Goal: Task Accomplishment & Management: Complete application form

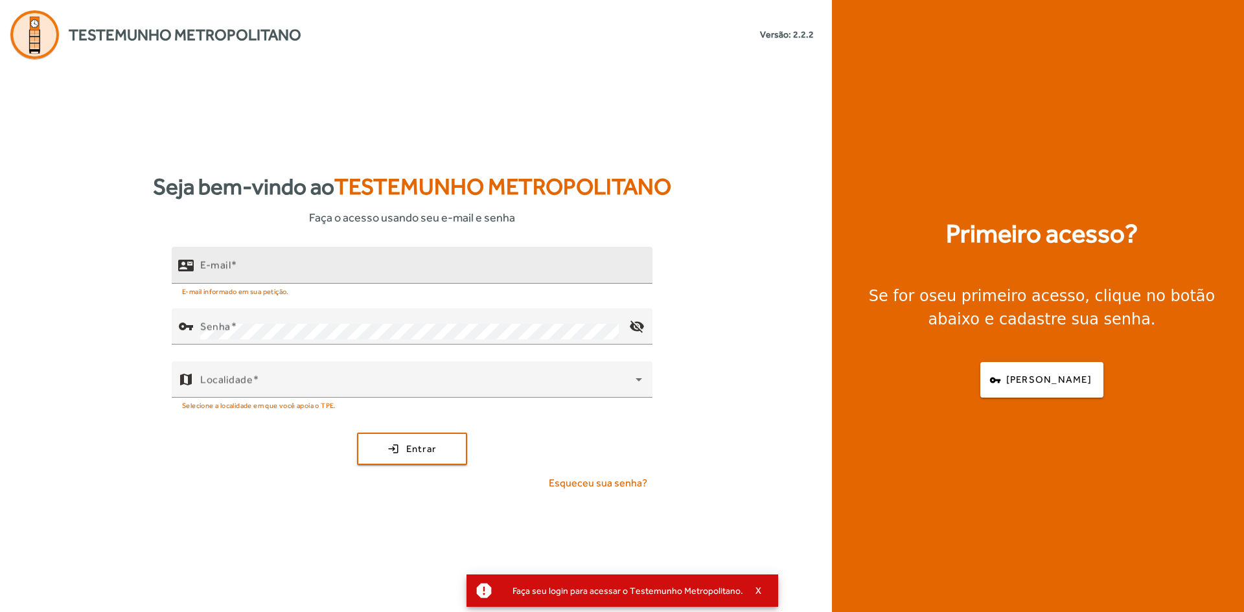
click at [285, 286] on mat-hint "E-mail informado em sua petição." at bounding box center [235, 291] width 107 height 14
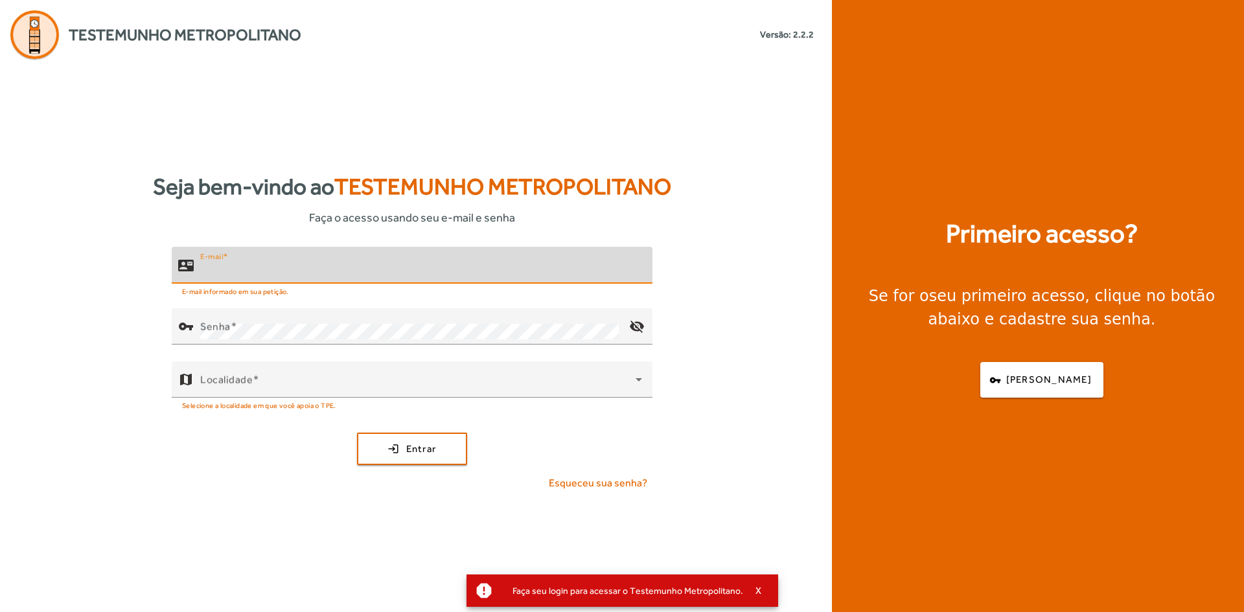
click at [284, 266] on input "E-mail" at bounding box center [421, 271] width 442 height 16
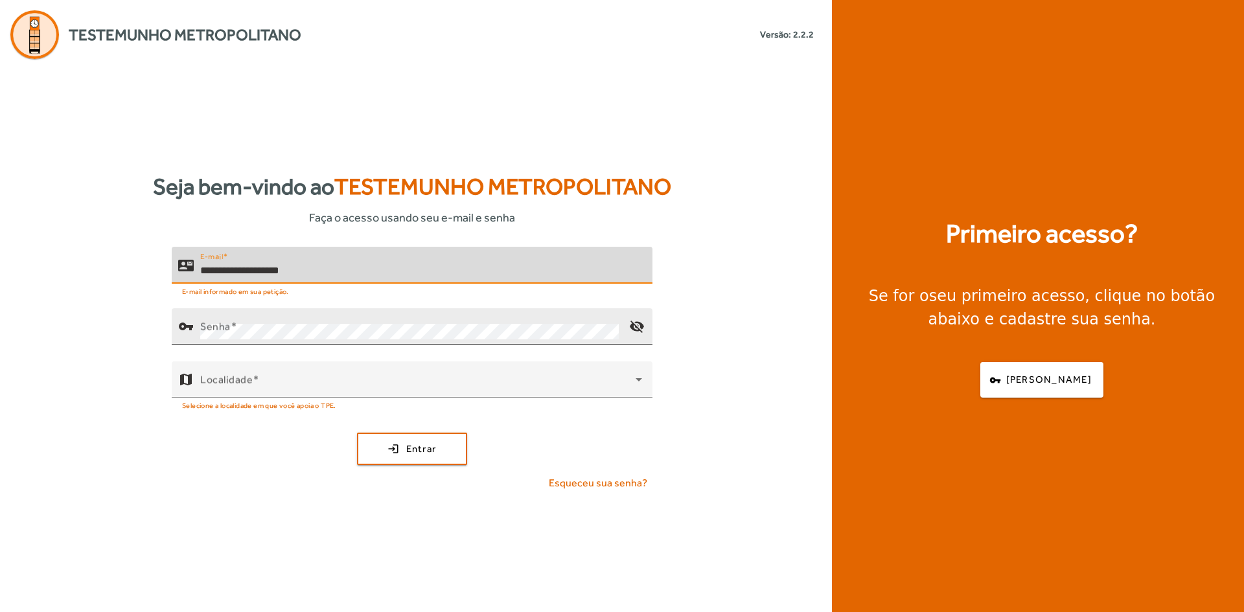
type input "**********"
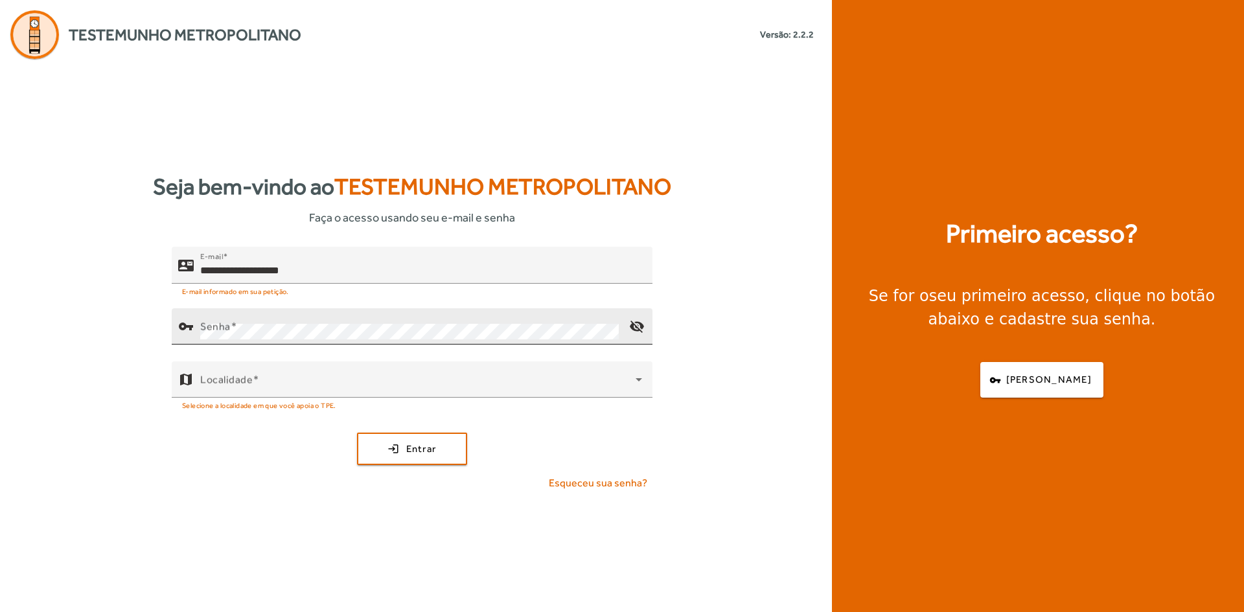
click at [253, 314] on div "Senha" at bounding box center [409, 326] width 418 height 36
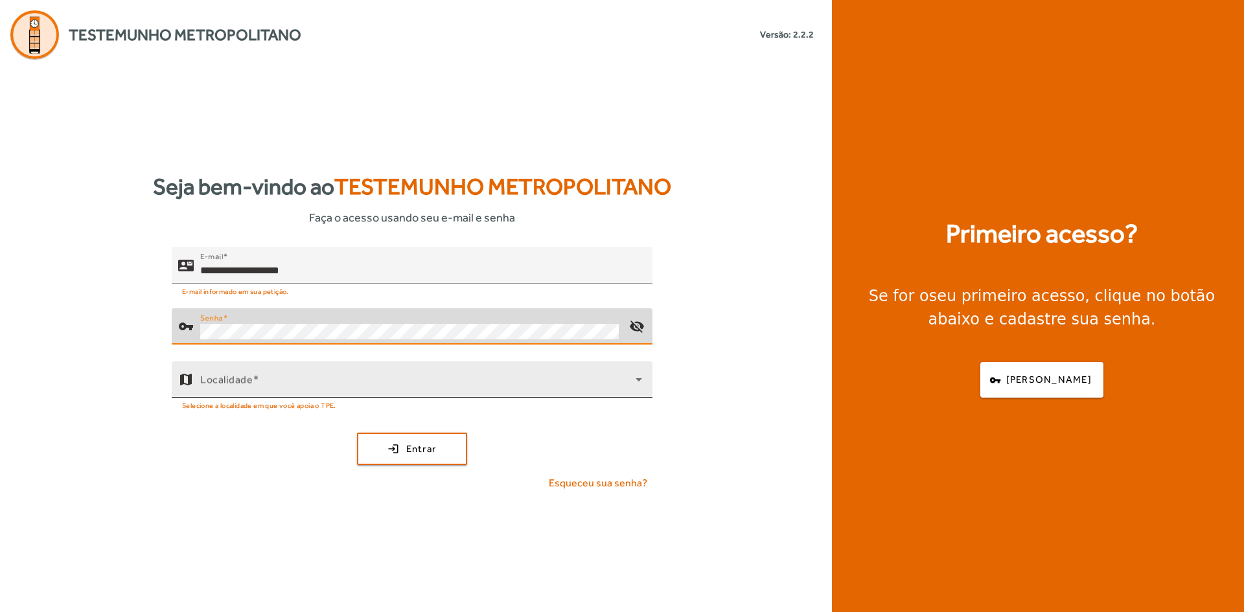
click at [244, 372] on div "Localidade" at bounding box center [421, 379] width 442 height 36
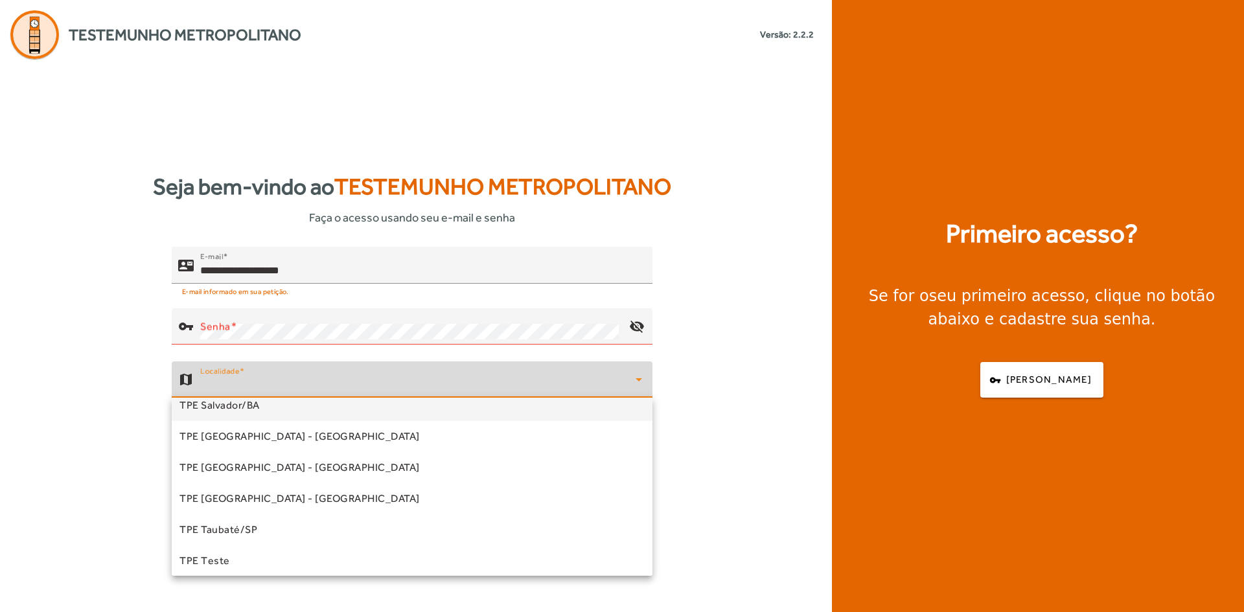
scroll to position [361, 0]
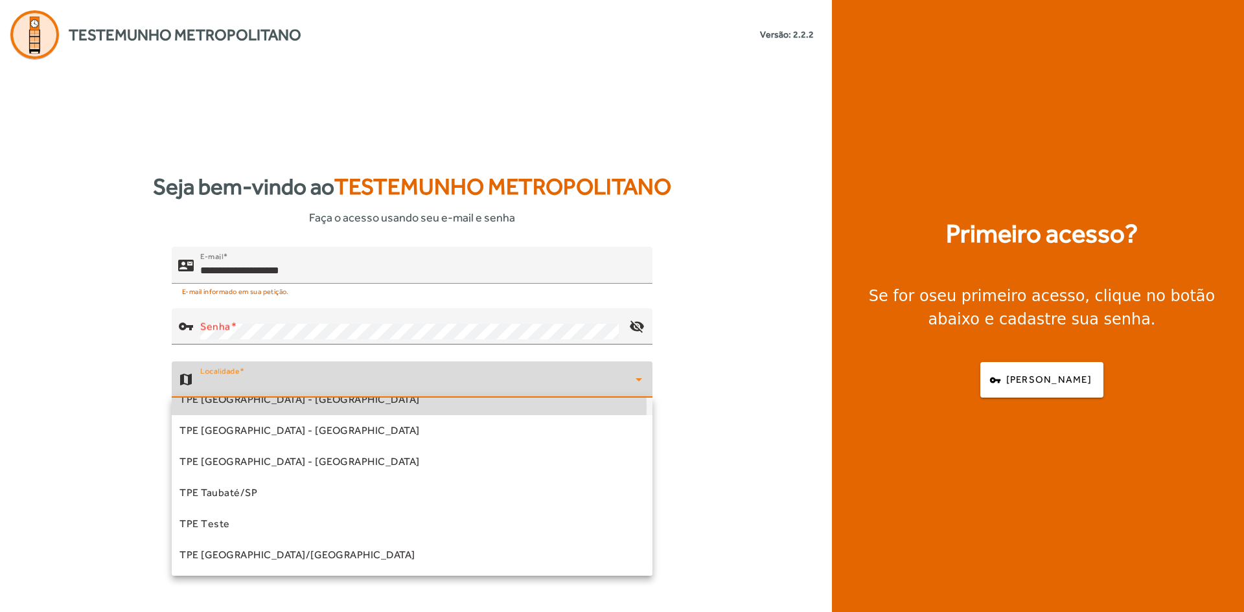
click at [270, 407] on span "TPE [GEOGRAPHIC_DATA] - [GEOGRAPHIC_DATA]" at bounding box center [299, 400] width 240 height 16
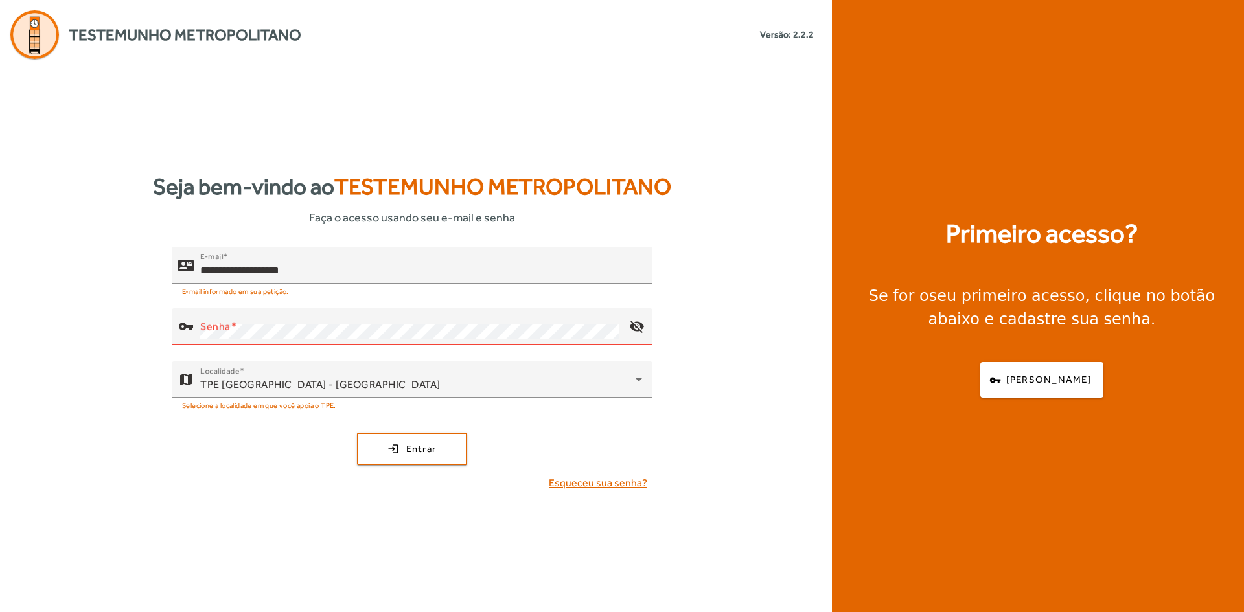
click at [610, 482] on span "Esqueceu sua senha?" at bounding box center [598, 483] width 98 height 16
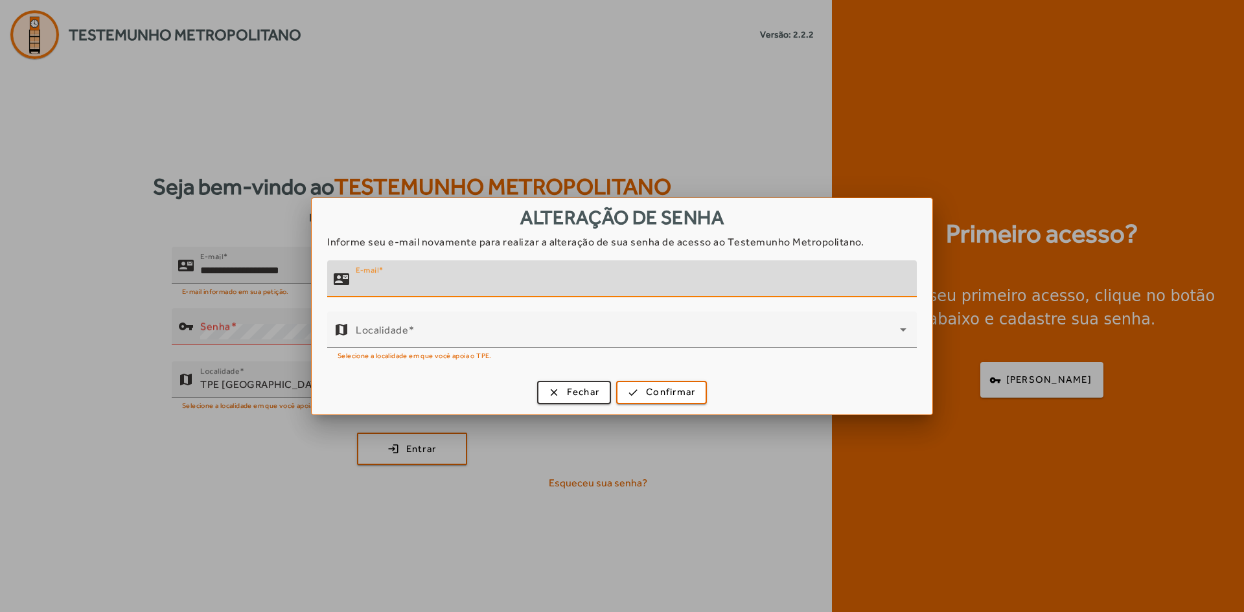
click at [446, 281] on input "E-mail" at bounding box center [631, 285] width 551 height 16
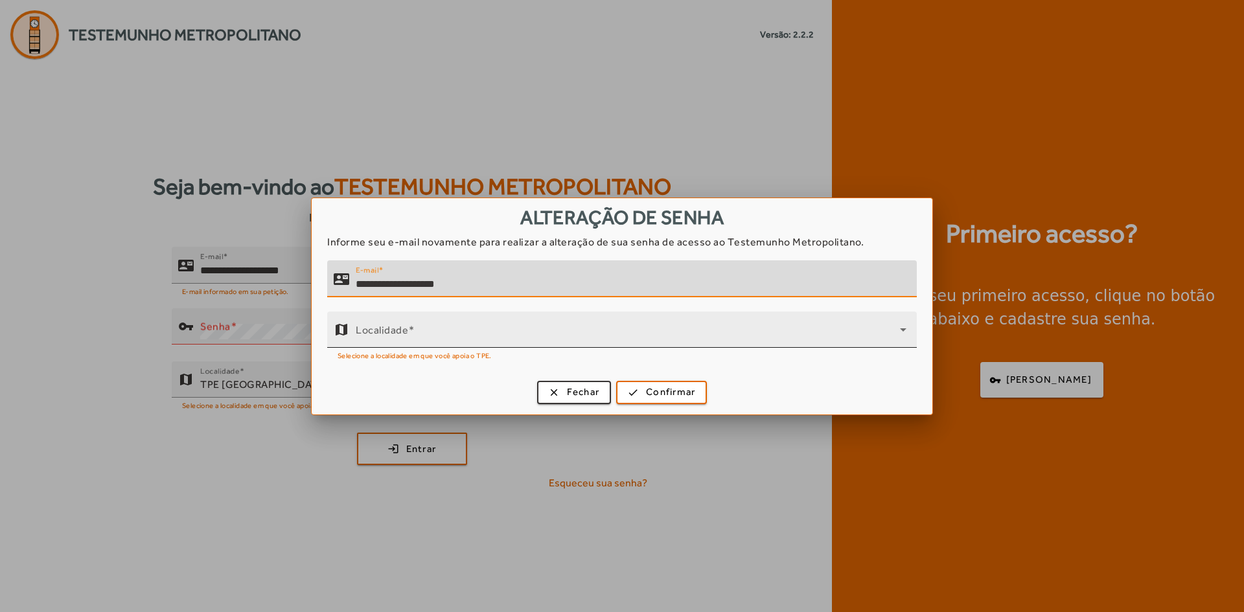
type input "**********"
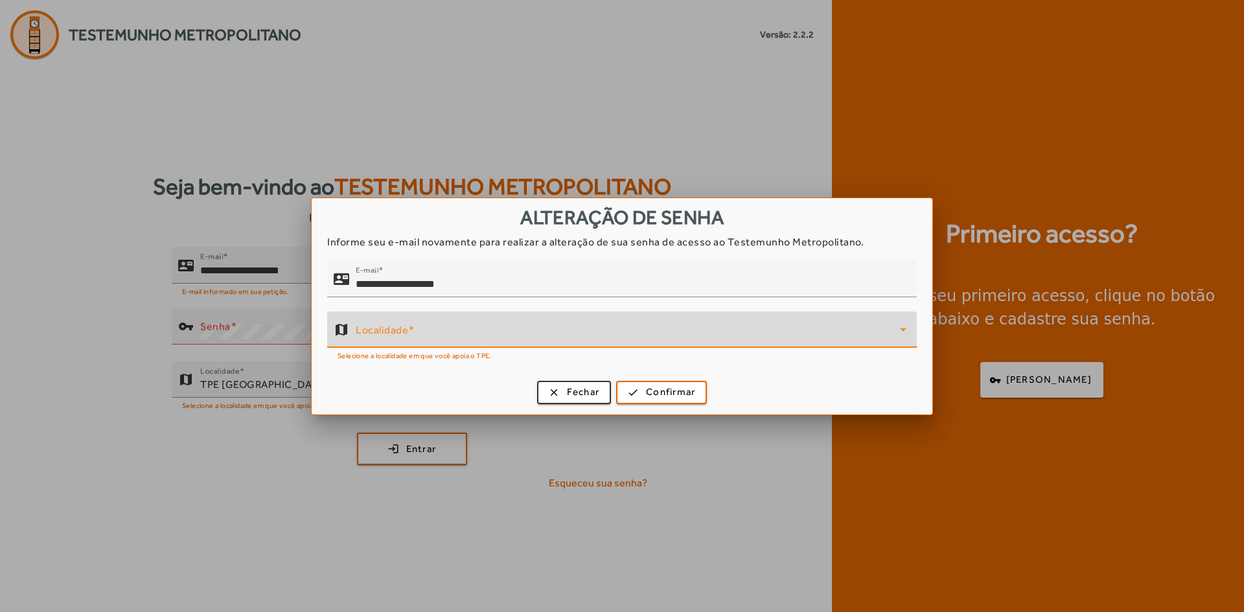
click at [413, 338] on span at bounding box center [628, 335] width 544 height 16
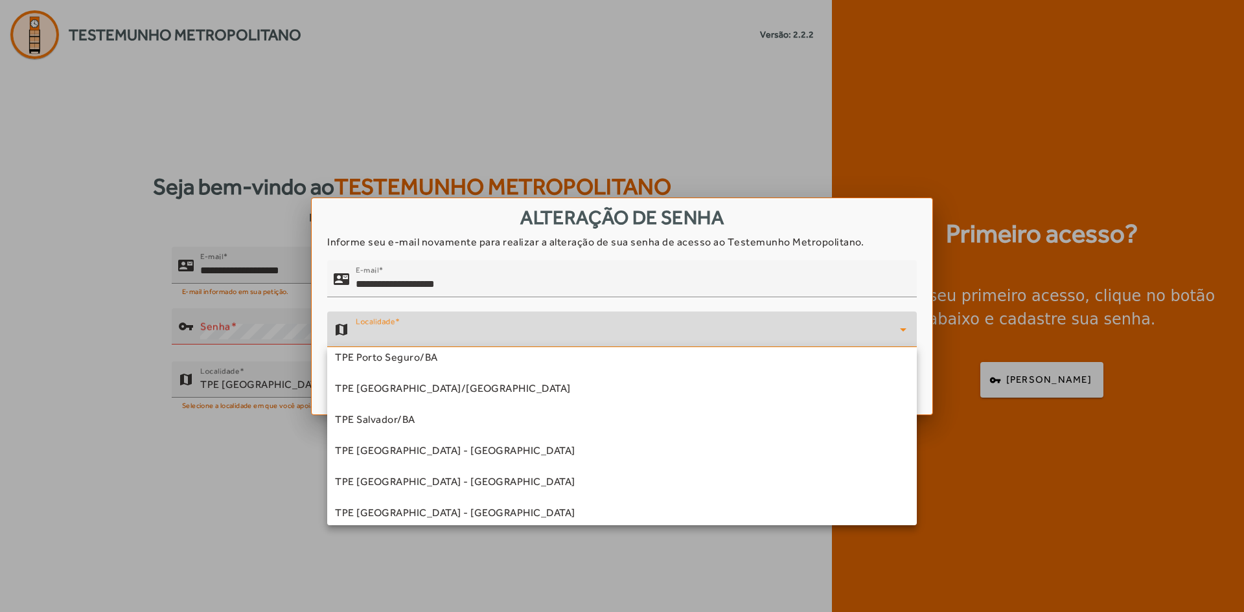
scroll to position [324, 0]
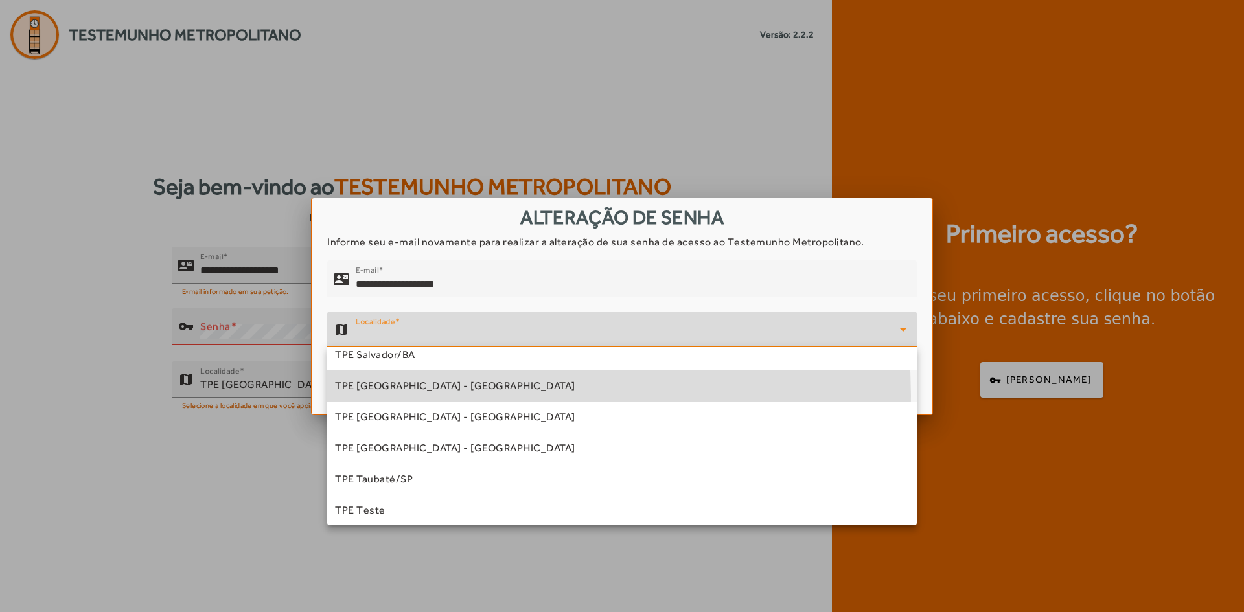
click at [439, 396] on mat-option "TPE [GEOGRAPHIC_DATA] - [GEOGRAPHIC_DATA]" at bounding box center [621, 386] width 589 height 31
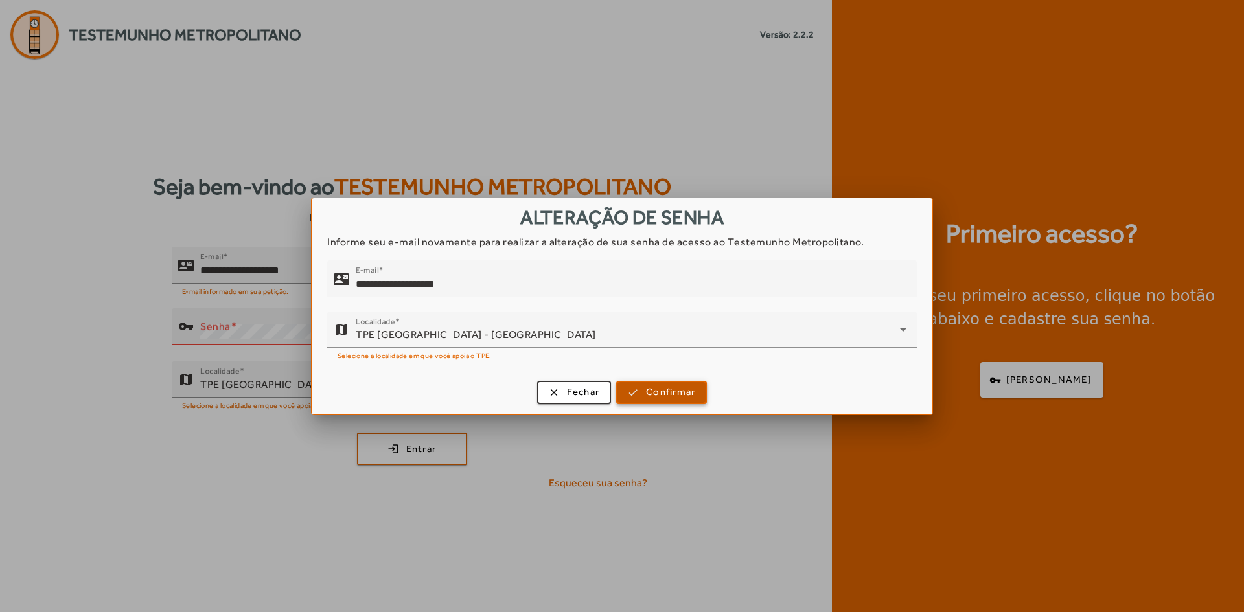
click at [651, 389] on span "Confirmar" at bounding box center [670, 392] width 49 height 15
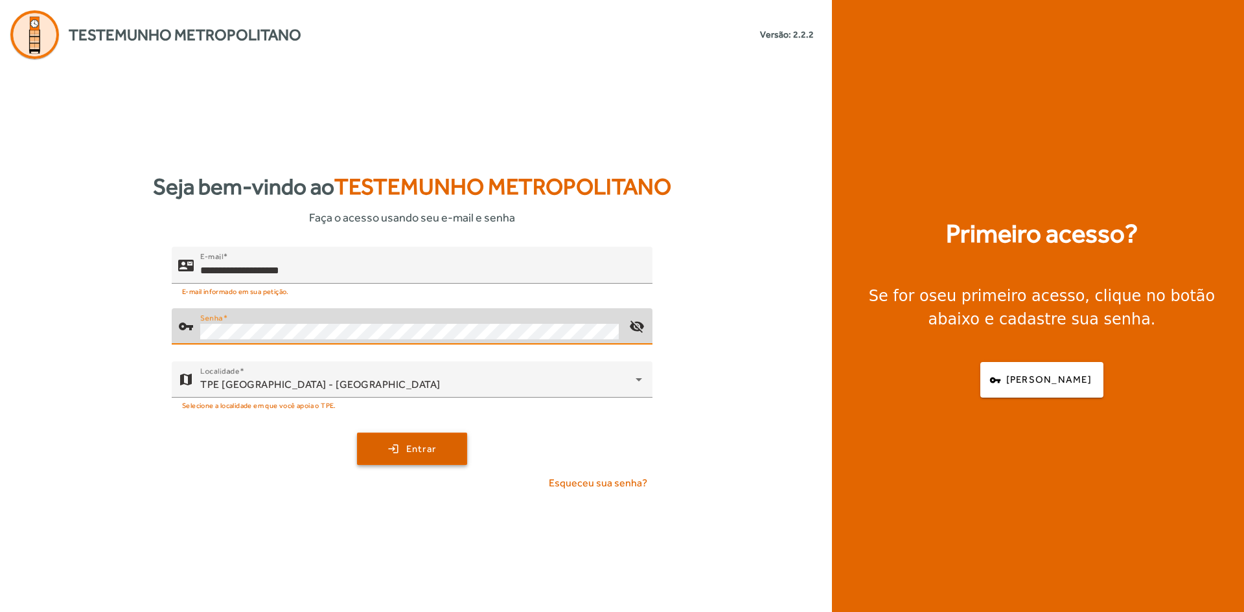
click at [422, 450] on span "Entrar" at bounding box center [421, 449] width 30 height 15
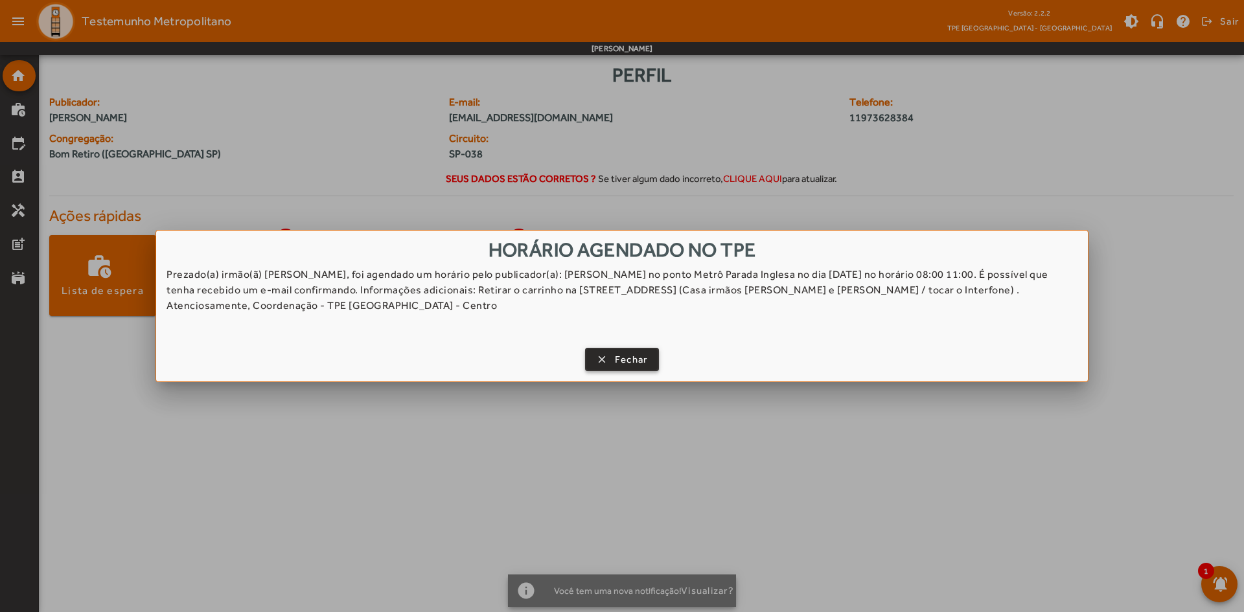
click at [640, 364] on span "Fechar" at bounding box center [631, 359] width 33 height 15
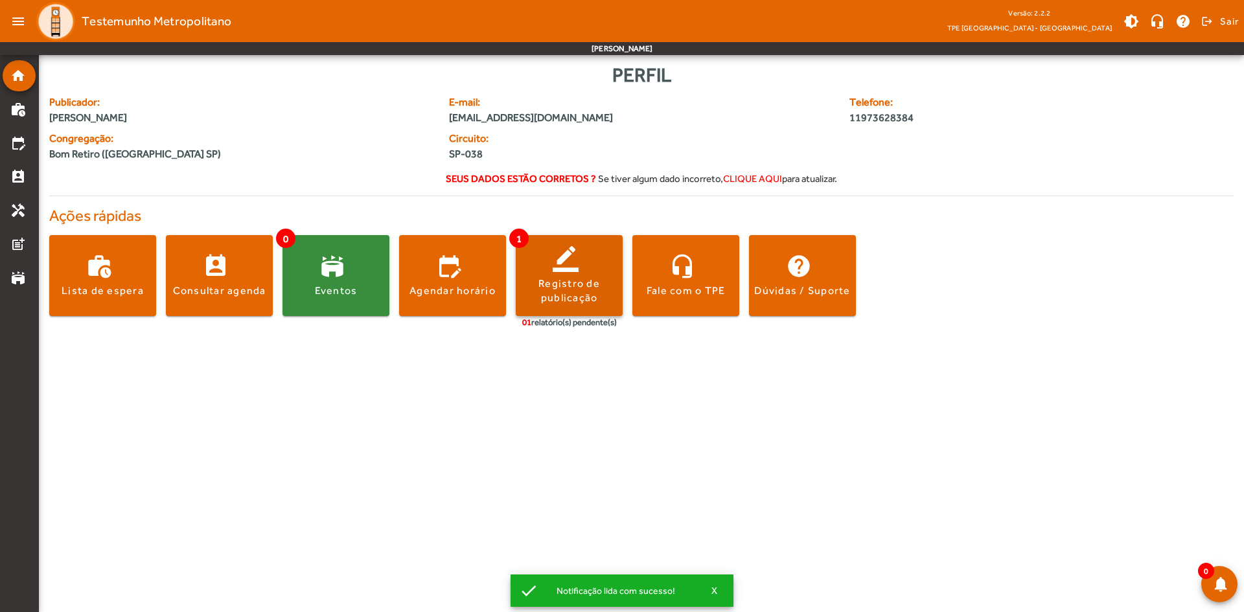
click at [569, 268] on span at bounding box center [569, 275] width 107 height 31
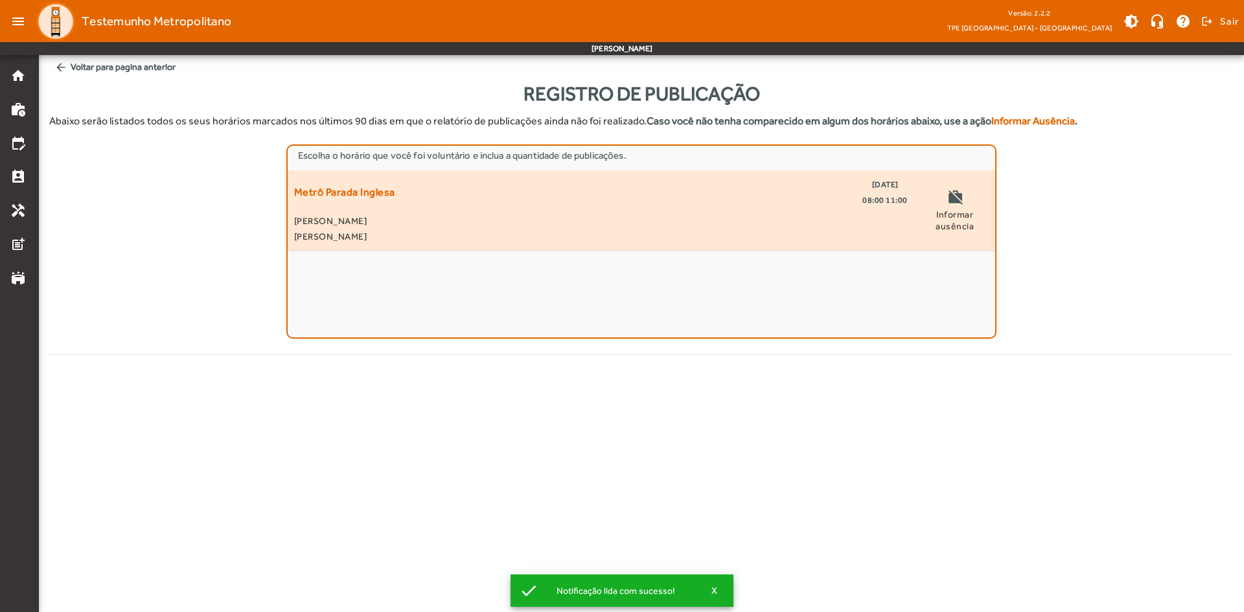
click at [530, 198] on div "Metrô Parada Inglesa [DATE] 08:00 11:00" at bounding box center [600, 192] width 613 height 31
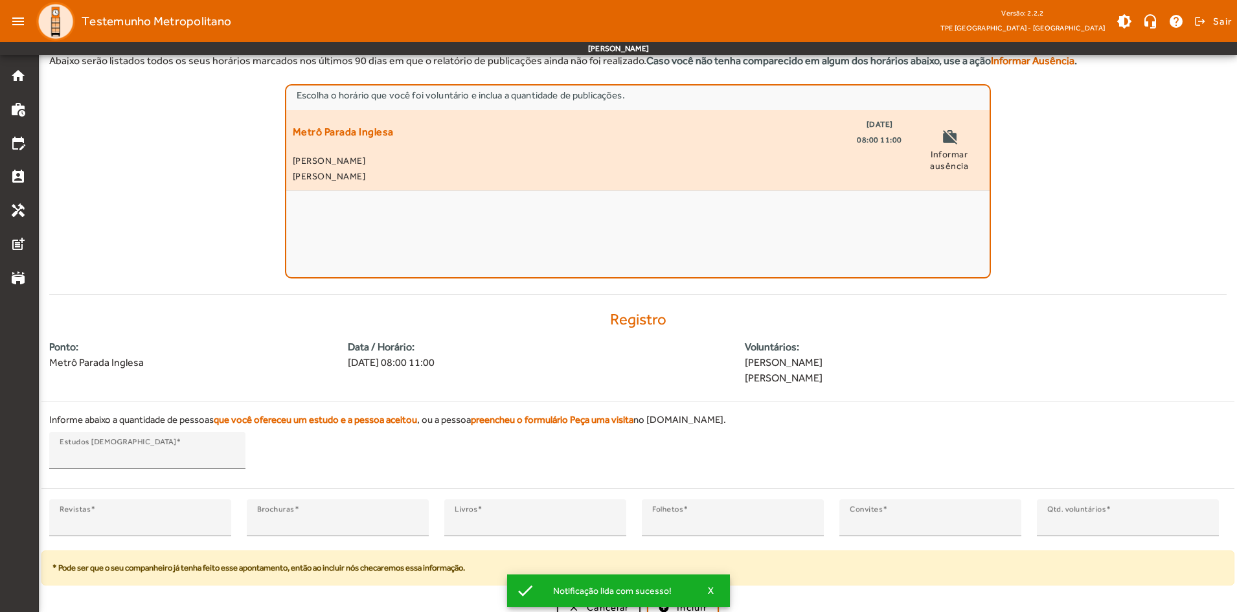
scroll to position [71, 0]
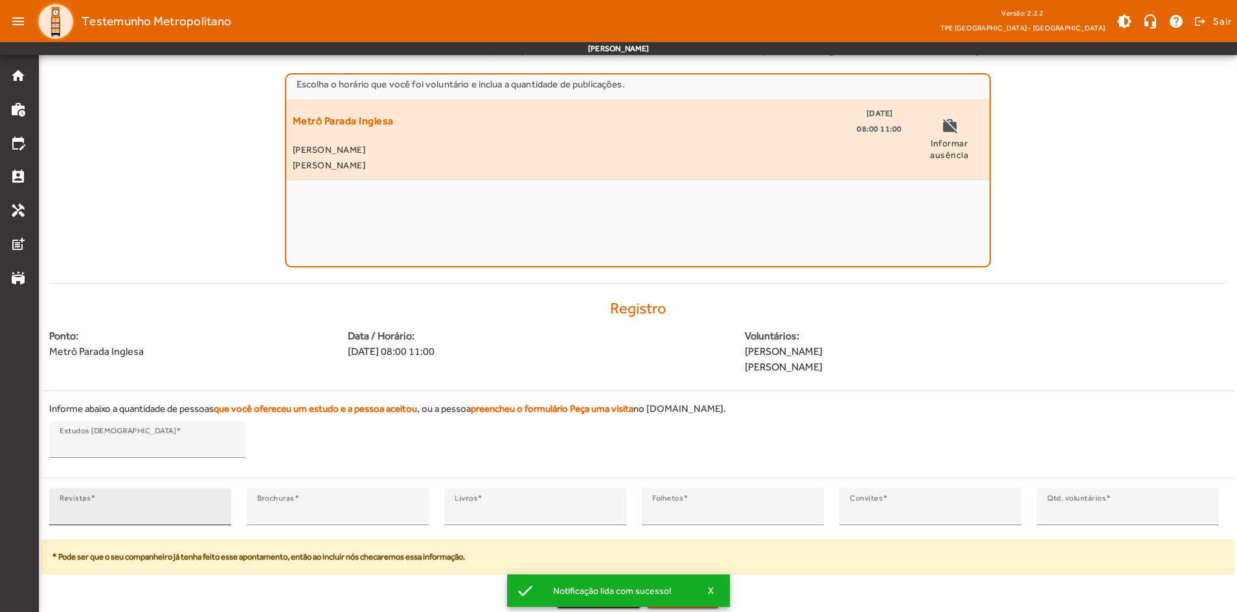
click at [129, 508] on input "*" at bounding box center [140, 513] width 161 height 16
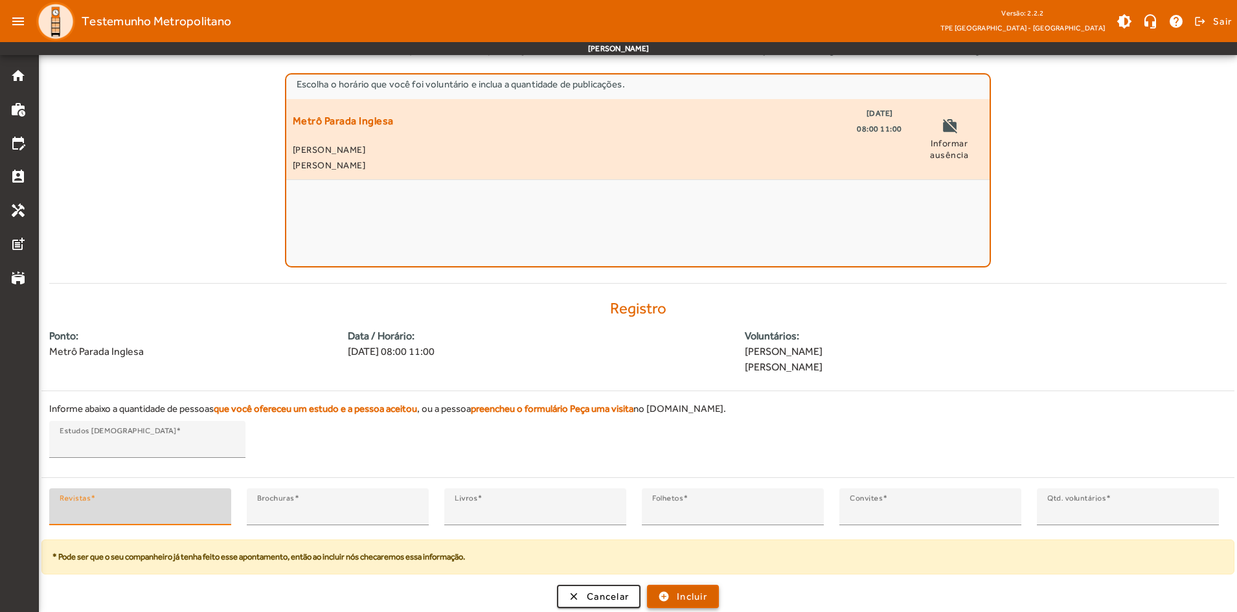
type input "**"
click at [669, 591] on span "submit" at bounding box center [682, 596] width 69 height 31
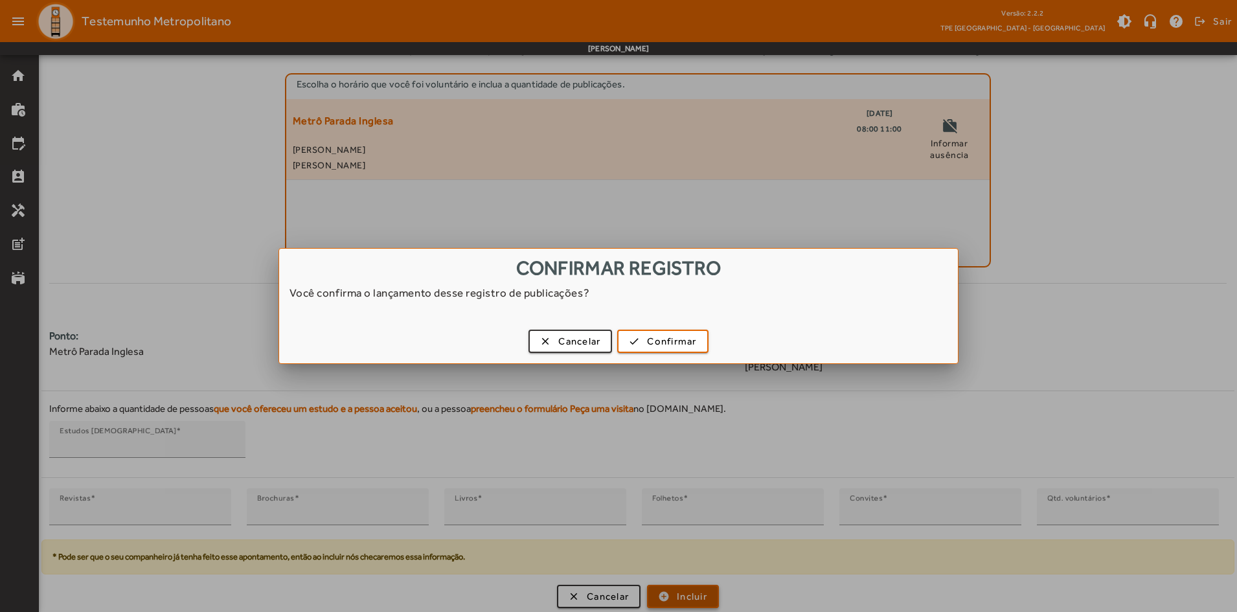
scroll to position [0, 0]
click at [663, 339] on span "Confirmar" at bounding box center [671, 341] width 49 height 15
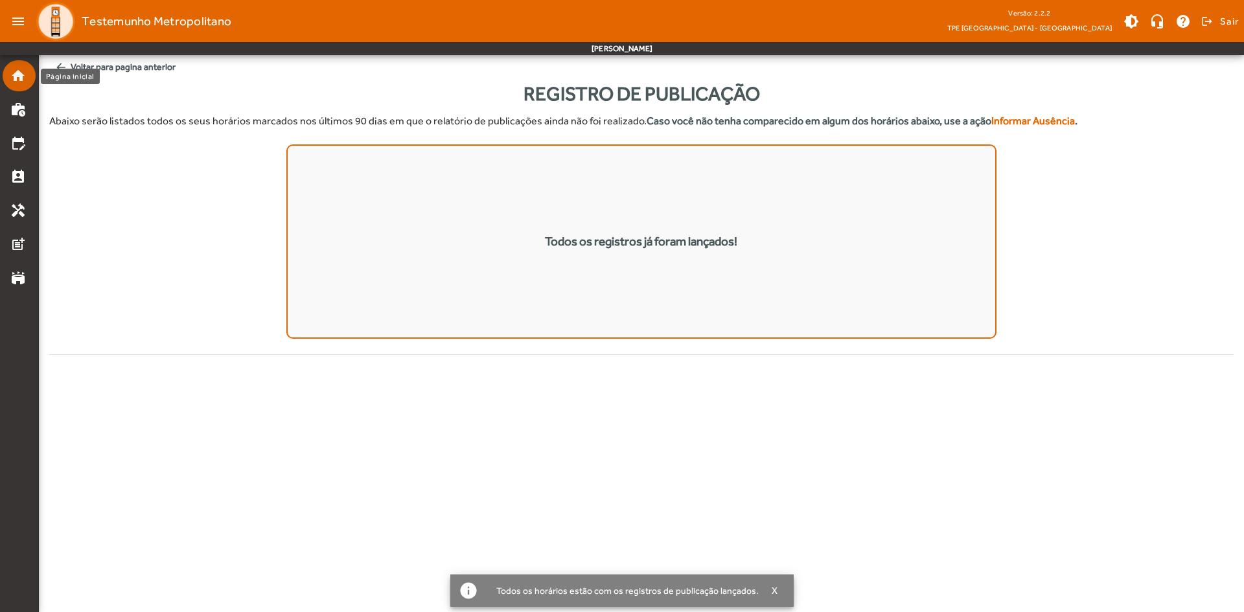
click at [12, 74] on mat-icon "home" at bounding box center [18, 76] width 16 height 16
